Goal: Check status: Check status

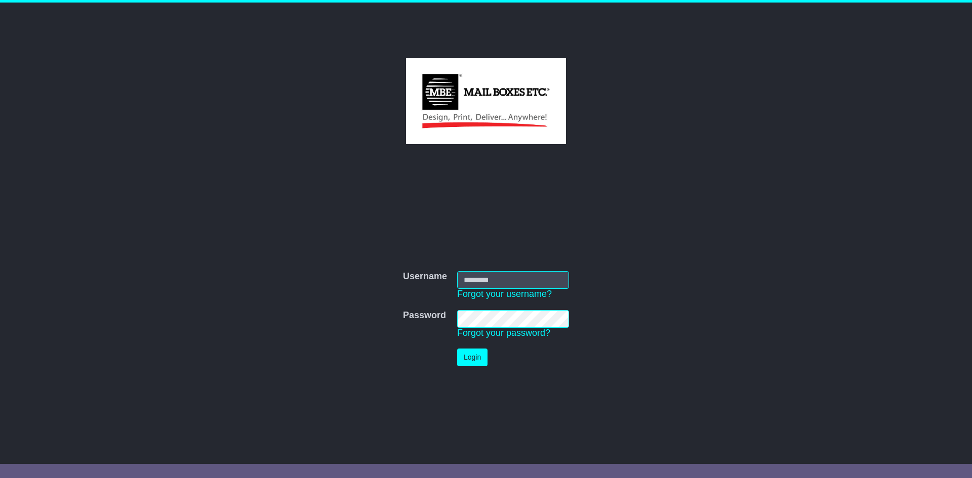
type input "**********"
click at [470, 355] on button "Login" at bounding box center [472, 358] width 30 height 18
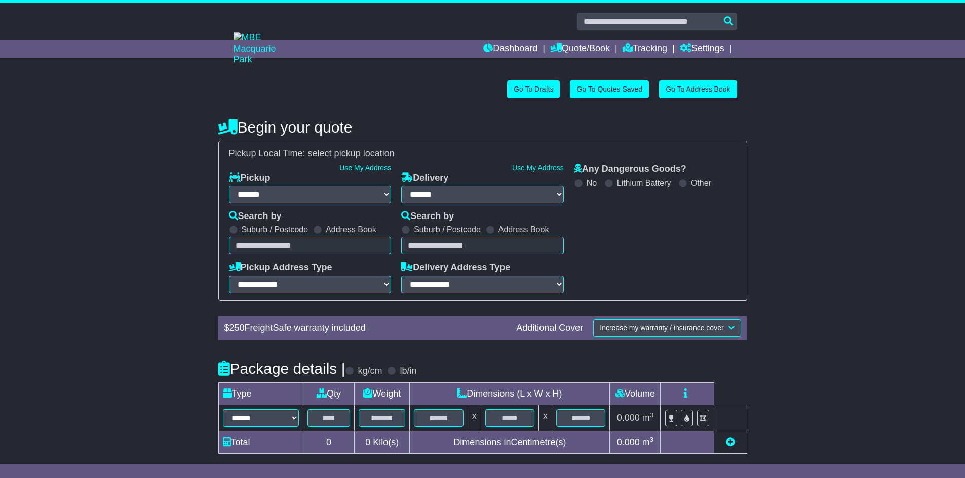
select select "**"
click at [512, 44] on link "Dashboard" at bounding box center [510, 49] width 54 height 17
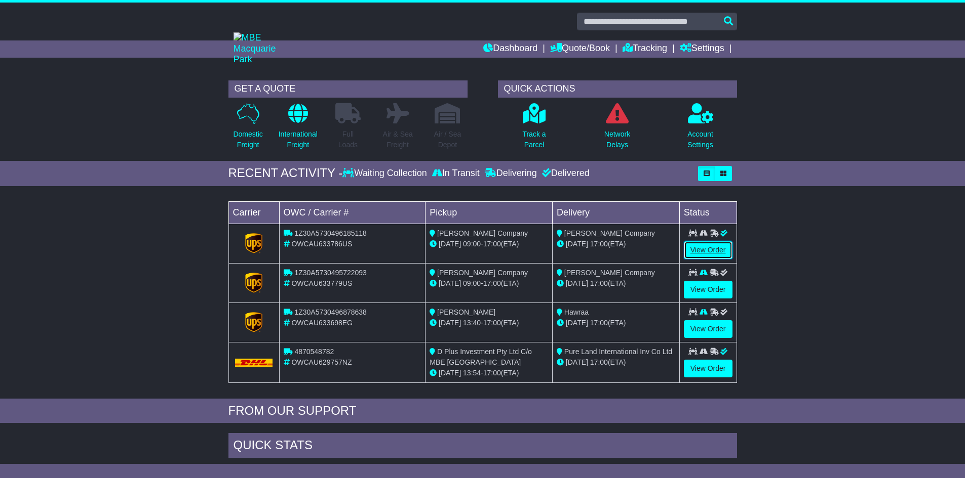
click at [691, 254] on link "View Order" at bounding box center [708, 251] width 49 height 18
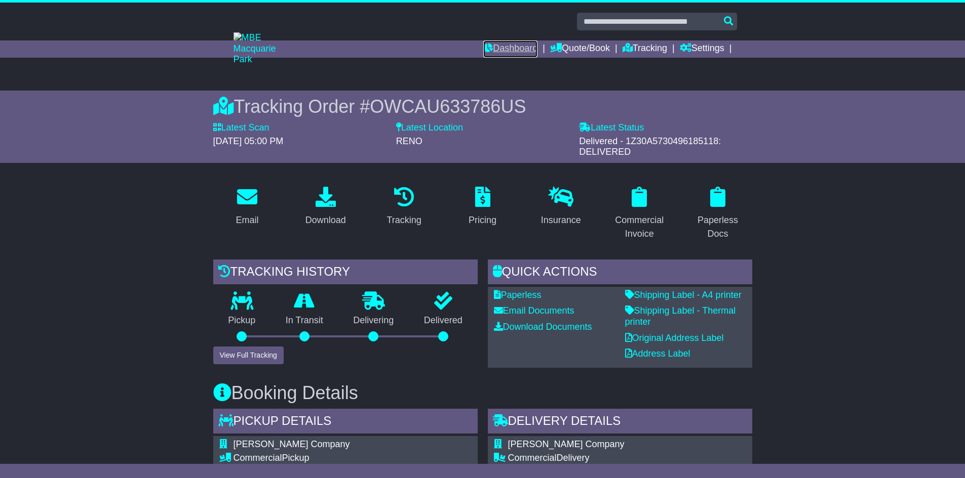
click at [510, 48] on link "Dashboard" at bounding box center [510, 49] width 54 height 17
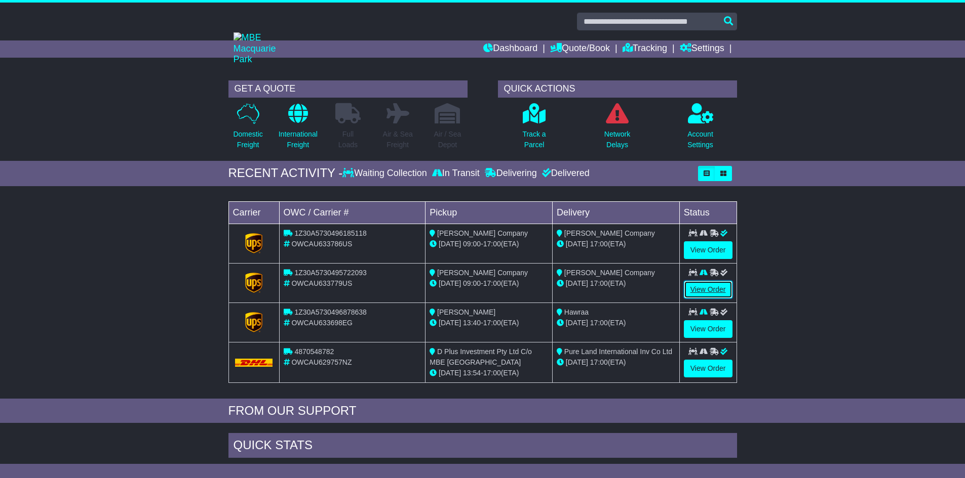
click at [702, 288] on link "View Order" at bounding box center [708, 290] width 49 height 18
click at [699, 289] on link "View Order" at bounding box center [708, 290] width 49 height 18
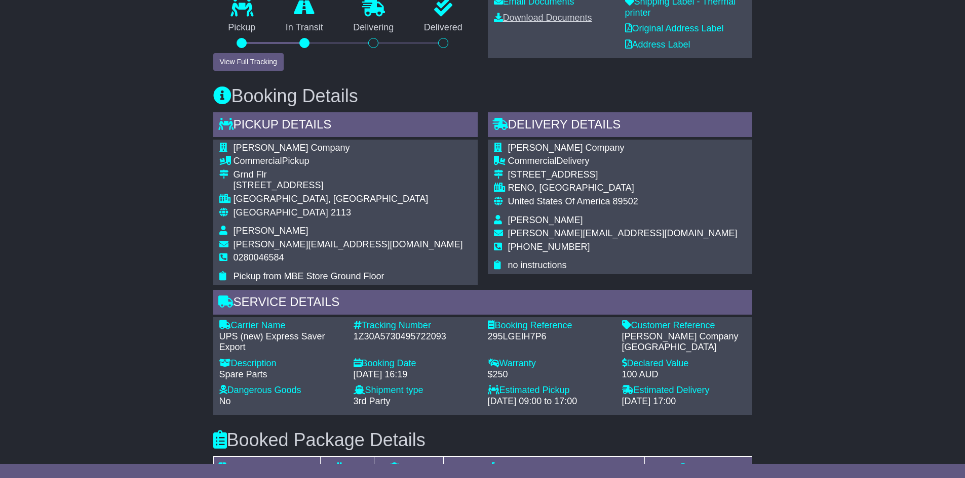
scroll to position [253, 0]
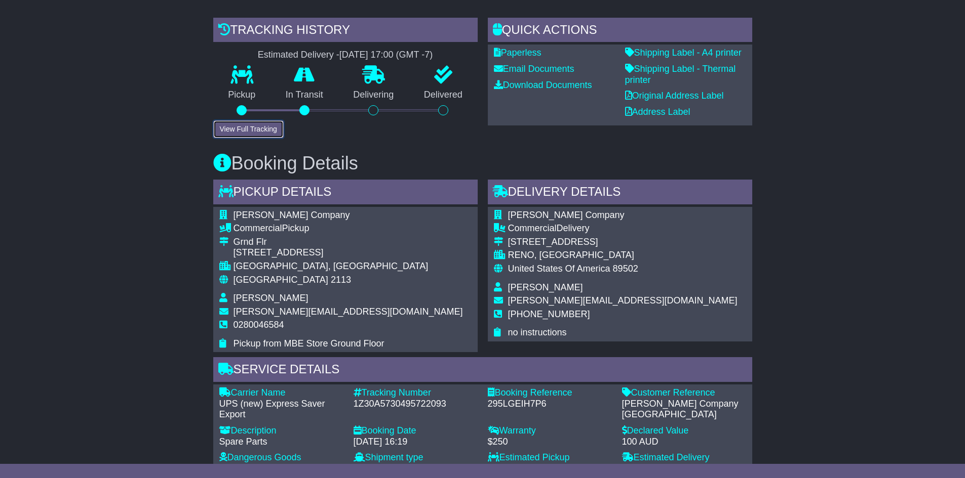
click at [260, 130] on button "View Full Tracking" at bounding box center [248, 130] width 70 height 18
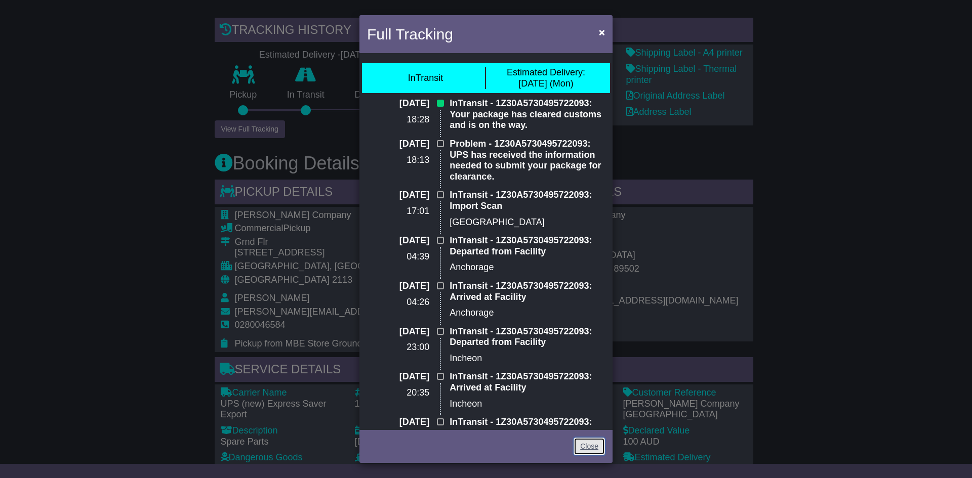
click at [589, 447] on link "Close" at bounding box center [589, 447] width 31 height 18
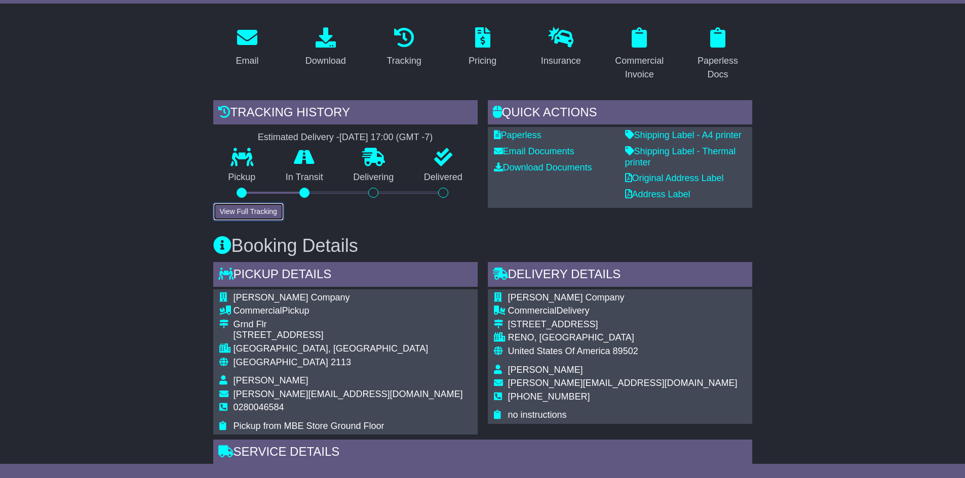
scroll to position [0, 0]
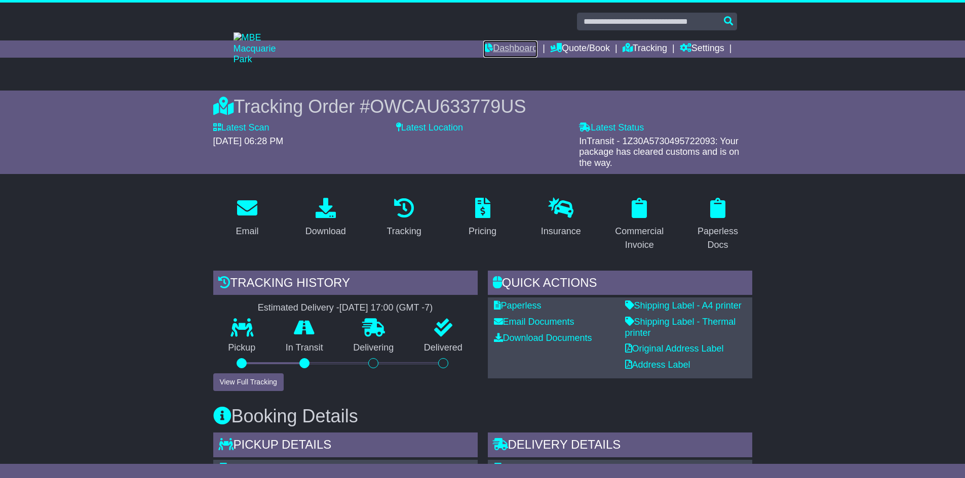
click at [505, 48] on link "Dashboard" at bounding box center [510, 49] width 54 height 17
